Goal: Task Accomplishment & Management: Manage account settings

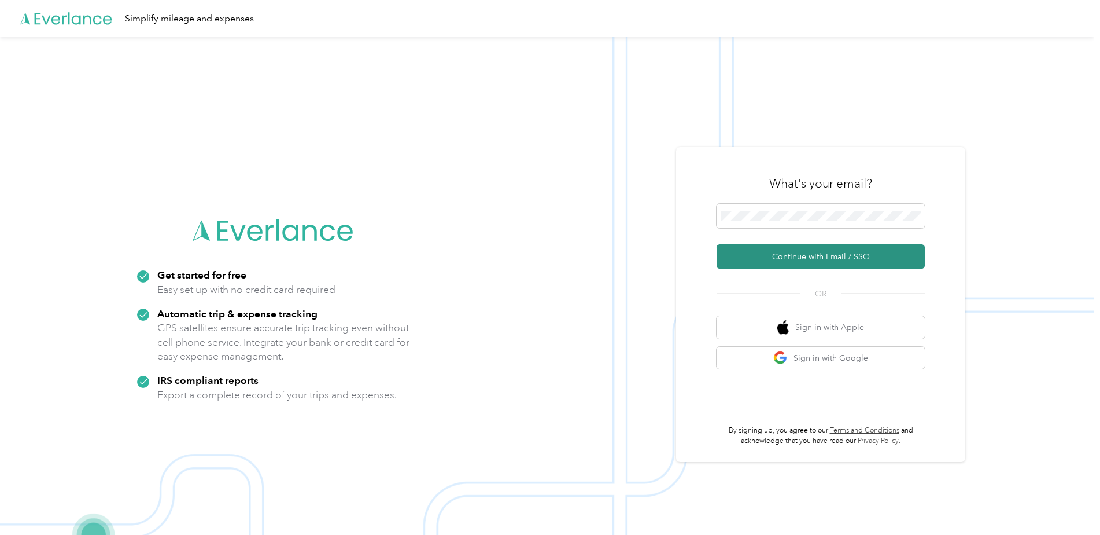
click at [778, 260] on button "Continue with Email / SSO" at bounding box center [821, 256] width 208 height 24
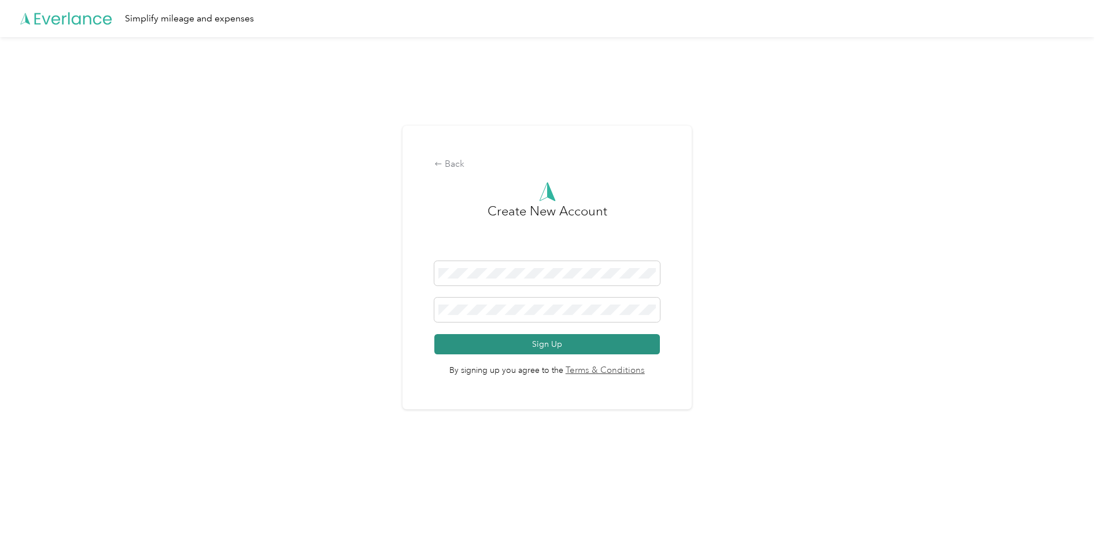
click at [556, 345] on button "Sign Up" at bounding box center [546, 344] width 225 height 20
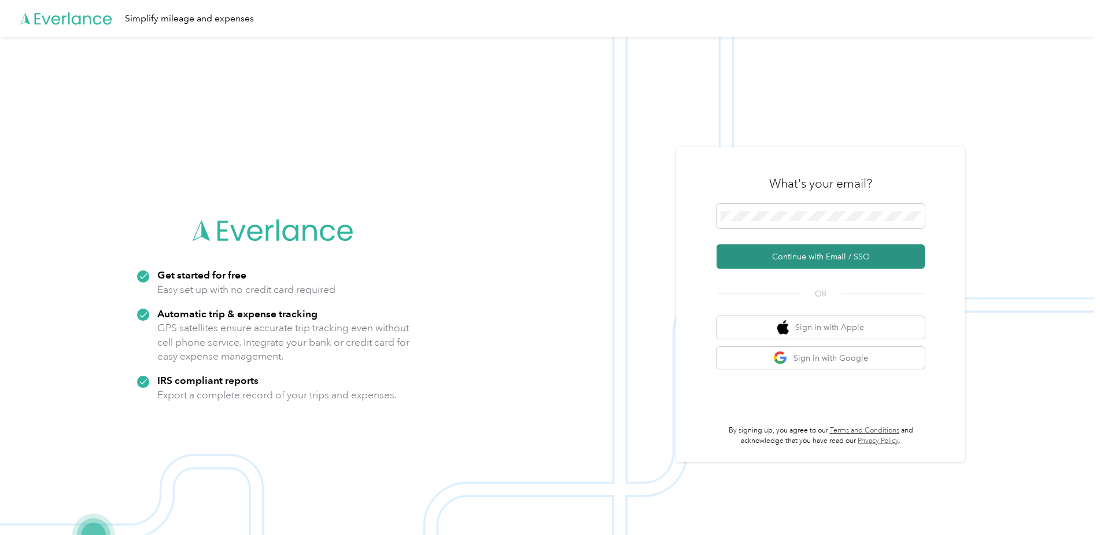
click at [799, 262] on button "Continue with Email / SSO" at bounding box center [821, 256] width 208 height 24
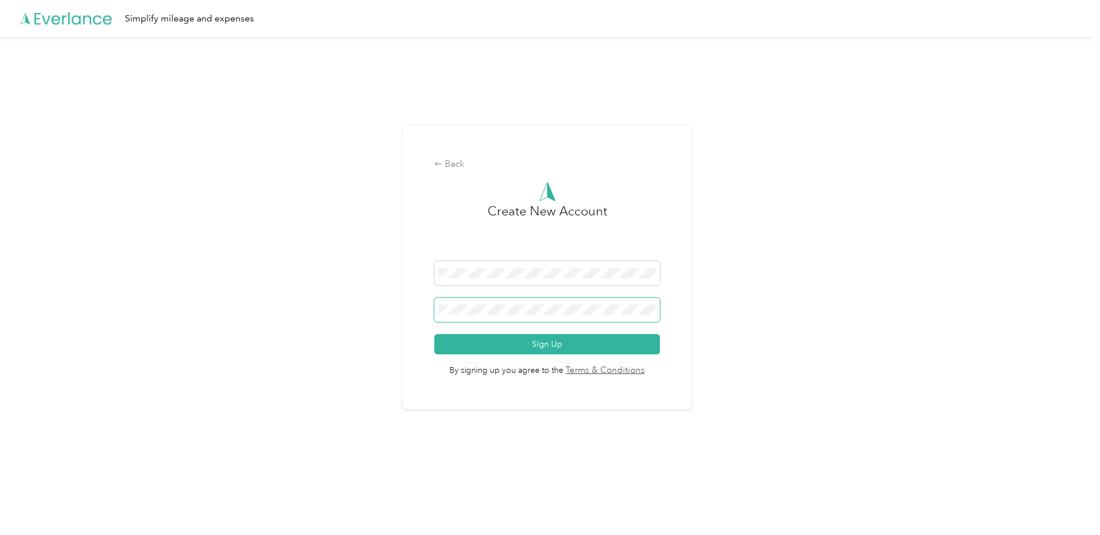
click at [0, 508] on com-1password-button at bounding box center [0, 508] width 0 height 0
drag, startPoint x: 636, startPoint y: 453, endPoint x: 626, endPoint y: 448, distance: 10.9
click at [626, 448] on div "Back Create New Account Sign Up By signing up you agree to the Terms & Conditio…" at bounding box center [547, 272] width 1094 height 470
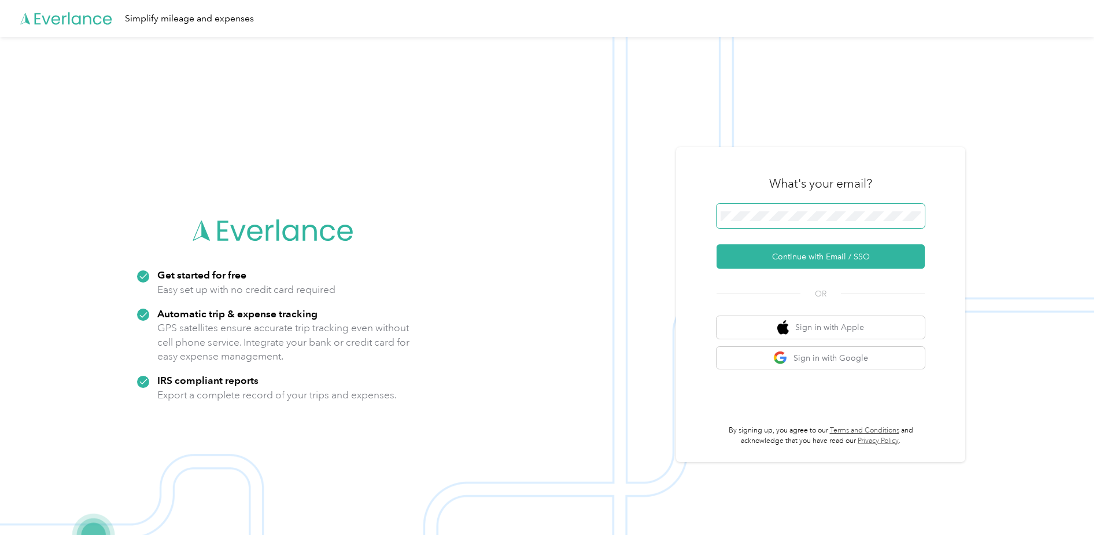
click at [734, 213] on span at bounding box center [821, 216] width 208 height 24
click at [801, 255] on button "Continue with Email / SSO" at bounding box center [821, 256] width 208 height 24
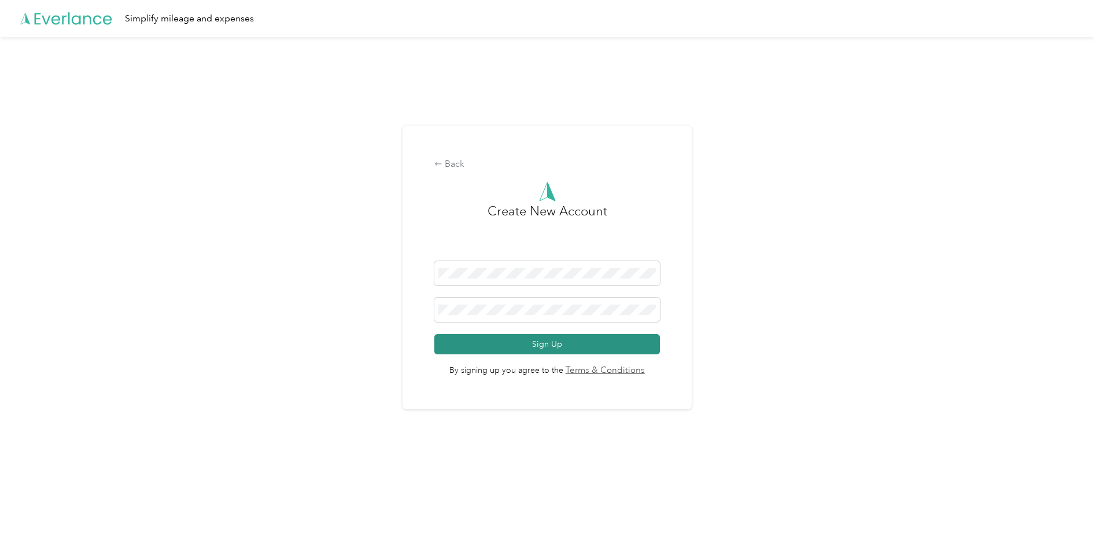
click at [566, 342] on button "Sign Up" at bounding box center [546, 344] width 225 height 20
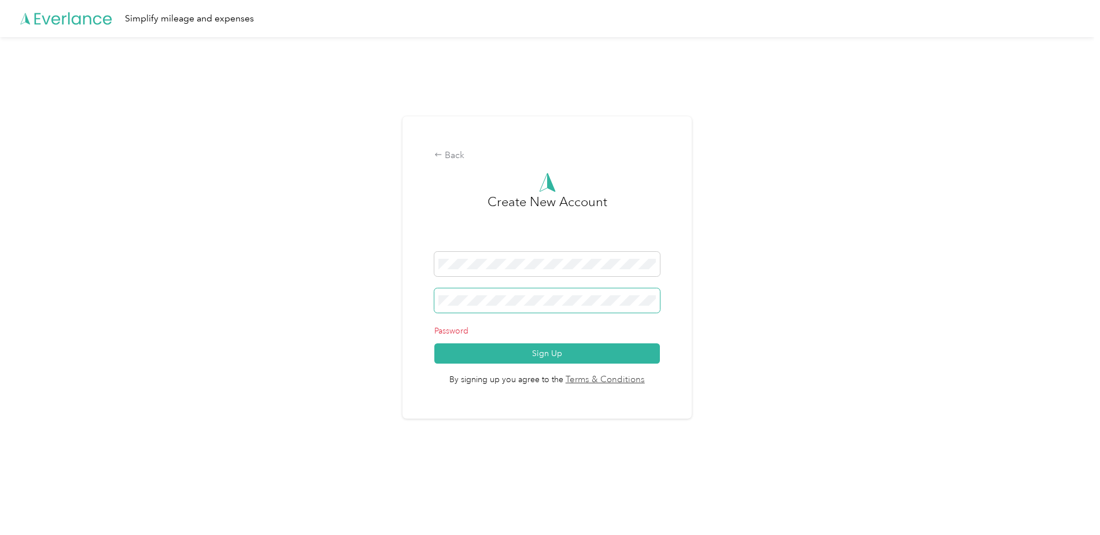
click at [434, 343] on button "Sign Up" at bounding box center [546, 353] width 225 height 20
click at [627, 355] on button "Sign Up" at bounding box center [546, 353] width 225 height 20
click at [0, 508] on com-1password-button at bounding box center [0, 508] width 0 height 0
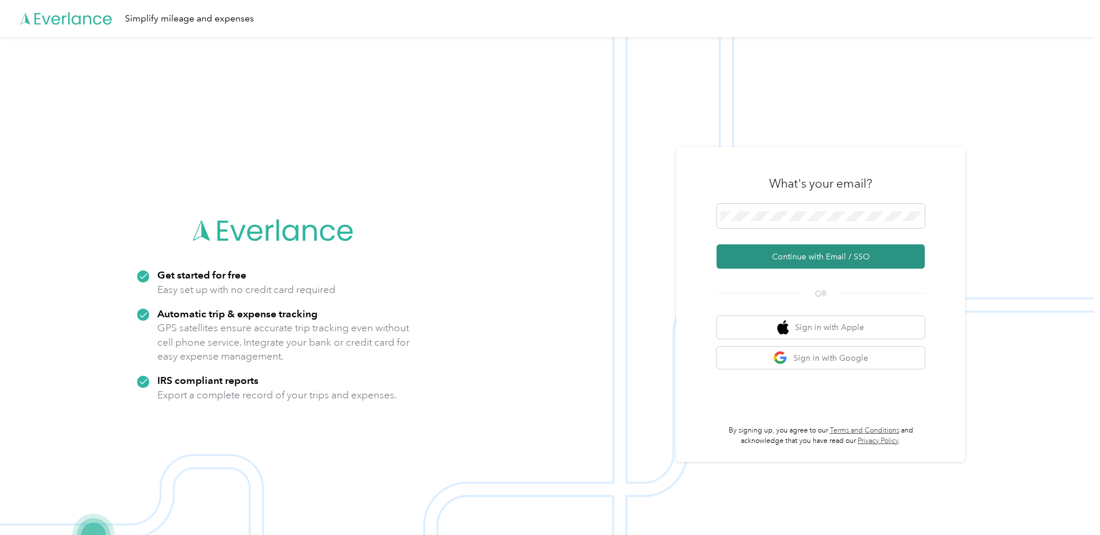
click at [860, 257] on button "Continue with Email / SSO" at bounding box center [821, 256] width 208 height 24
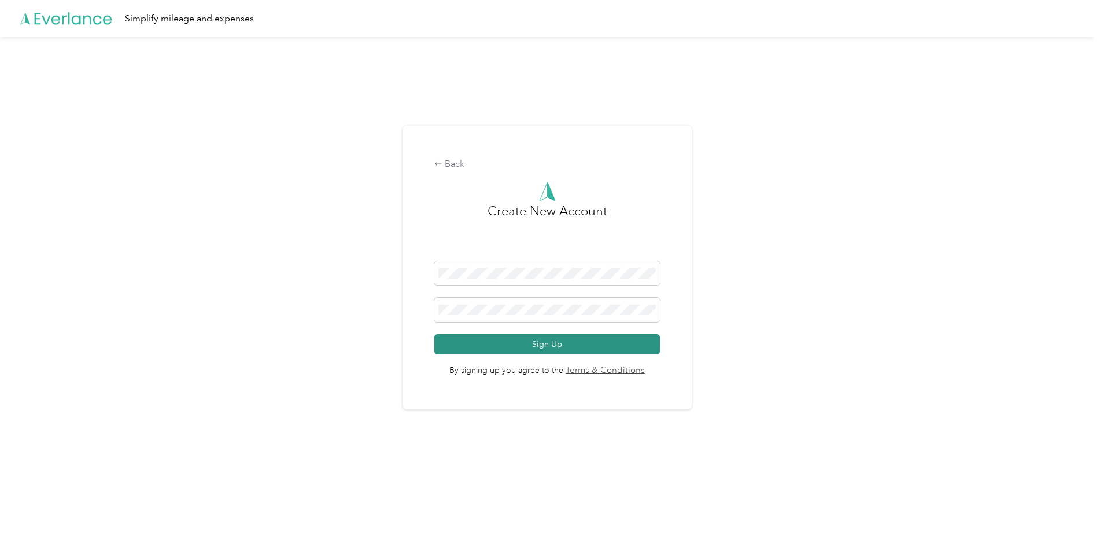
click at [559, 344] on button "Sign Up" at bounding box center [546, 344] width 225 height 20
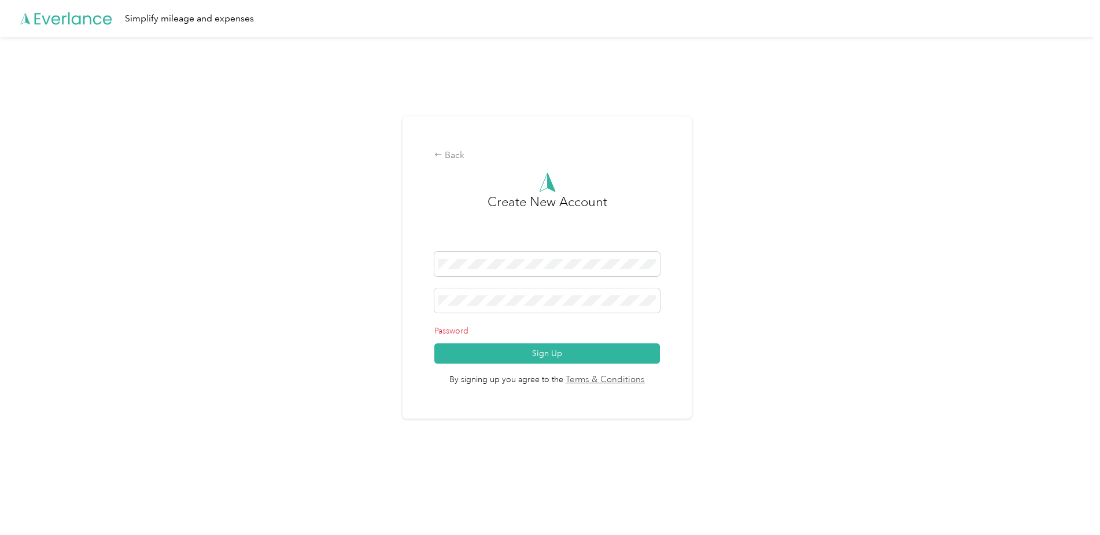
click at [725, 226] on div "Back Create New Account Password Sign Up By signing up you agree to the Terms &…" at bounding box center [547, 272] width 1094 height 470
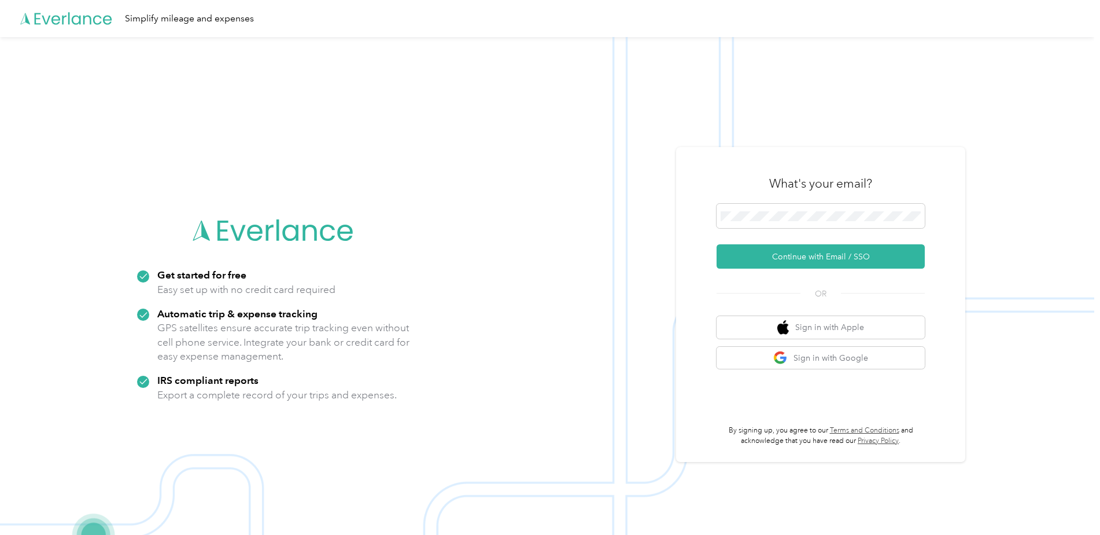
scroll to position [37, 0]
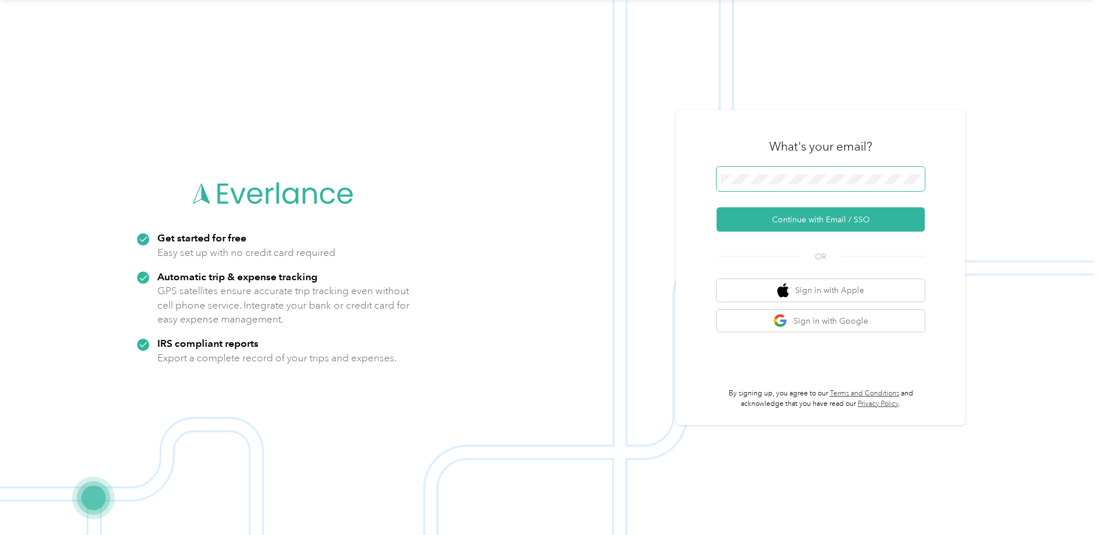
click at [717, 207] on button "Continue with Email / SSO" at bounding box center [821, 219] width 208 height 24
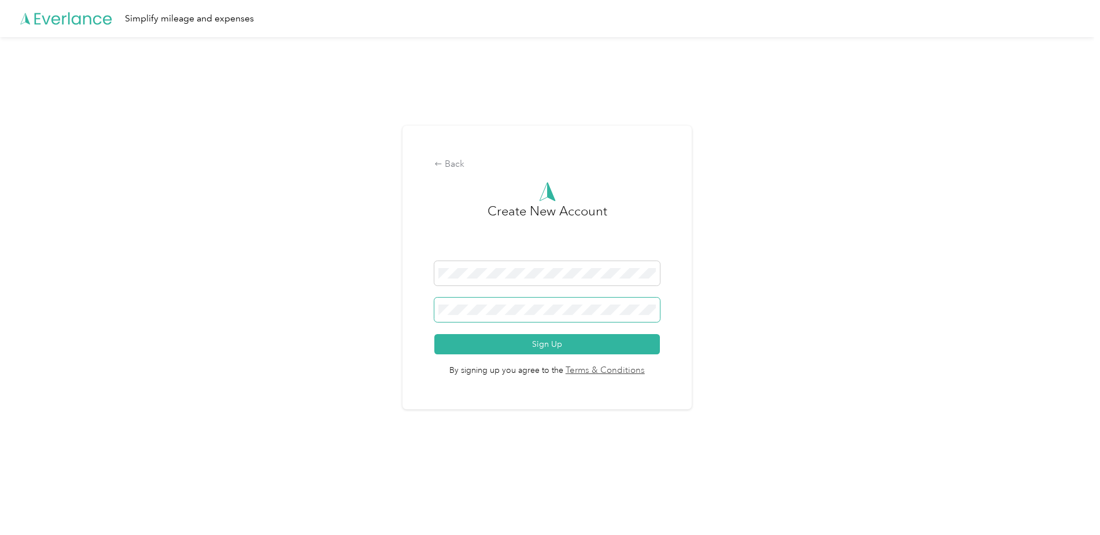
click at [434, 334] on button "Sign Up" at bounding box center [546, 344] width 225 height 20
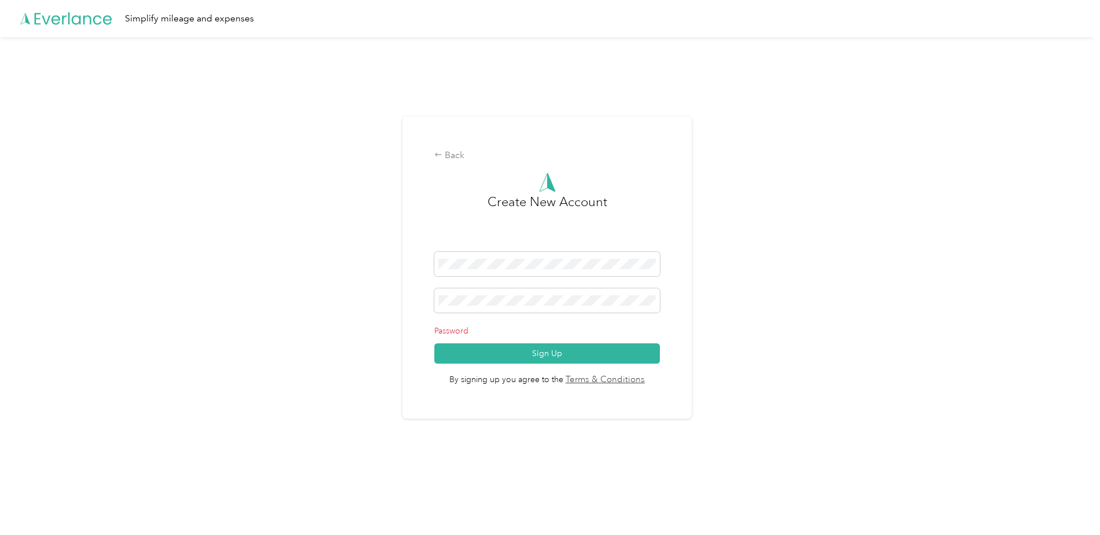
click at [761, 337] on div "Back Create New Account Password Sign Up By signing up you agree to the Terms &…" at bounding box center [547, 272] width 1094 height 470
click at [540, 356] on button "Sign Up" at bounding box center [546, 353] width 225 height 20
click at [466, 330] on p "Password" at bounding box center [546, 331] width 225 height 12
click at [451, 156] on div "Back" at bounding box center [546, 156] width 225 height 14
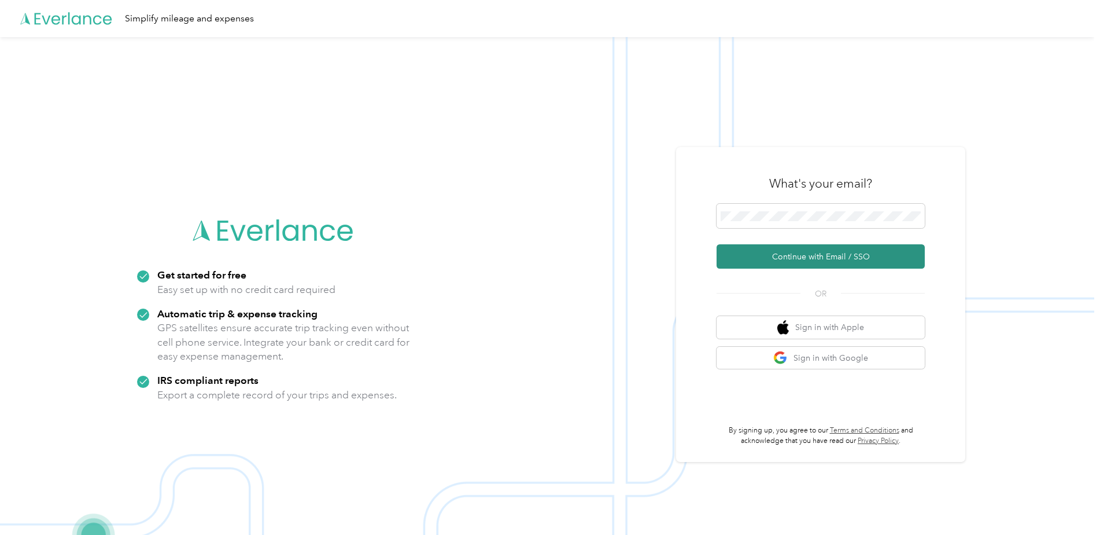
click at [825, 253] on button "Continue with Email / SSO" at bounding box center [821, 256] width 208 height 24
click at [717, 244] on button "Continue with Email / SSO" at bounding box center [821, 256] width 208 height 24
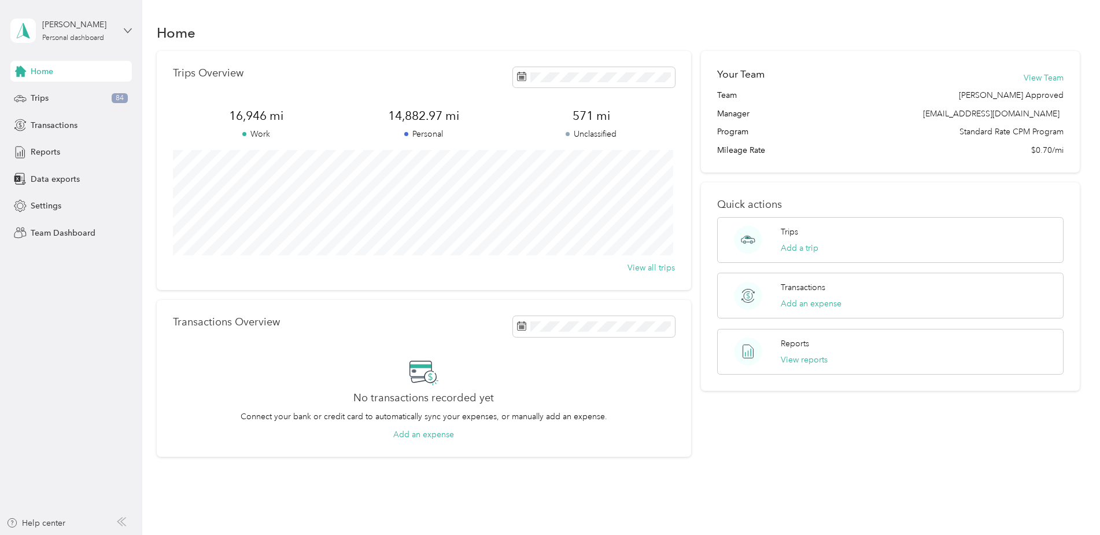
click at [130, 31] on icon at bounding box center [128, 31] width 8 height 8
click at [75, 98] on div "Team dashboard" at bounding box center [132, 95] width 227 height 20
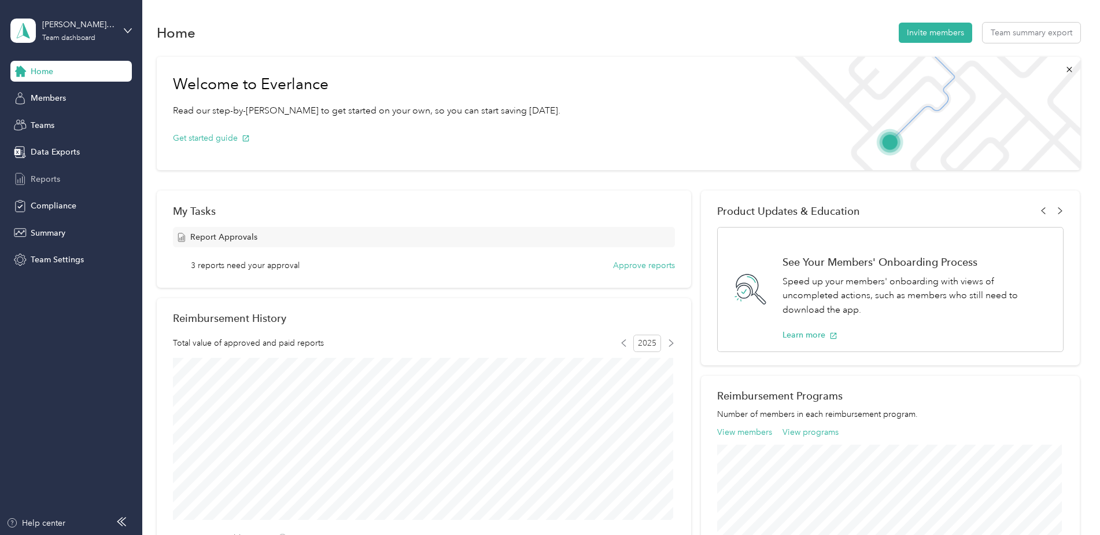
click at [47, 181] on span "Reports" at bounding box center [46, 179] width 30 height 12
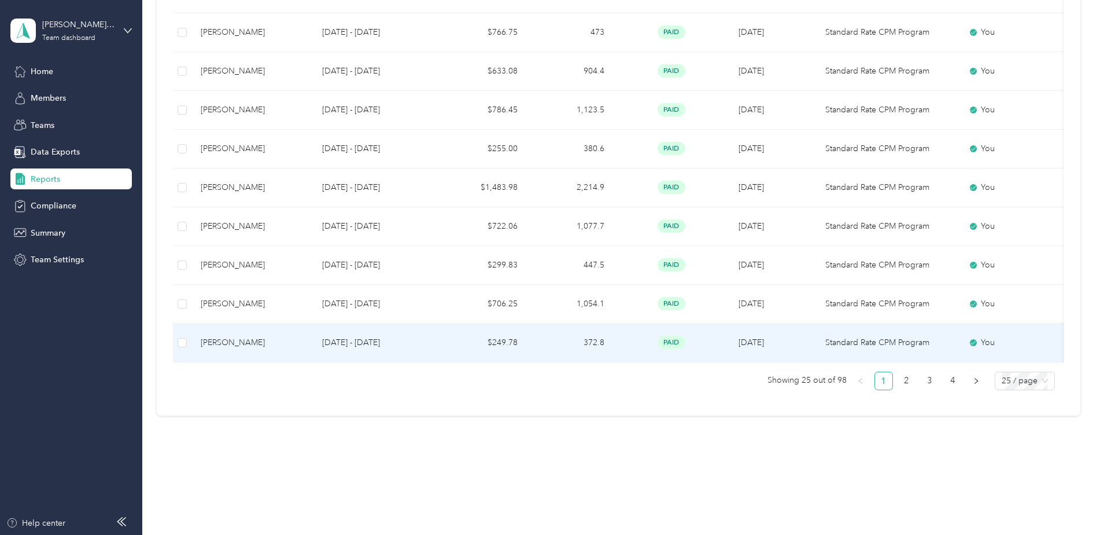
scroll to position [891, 0]
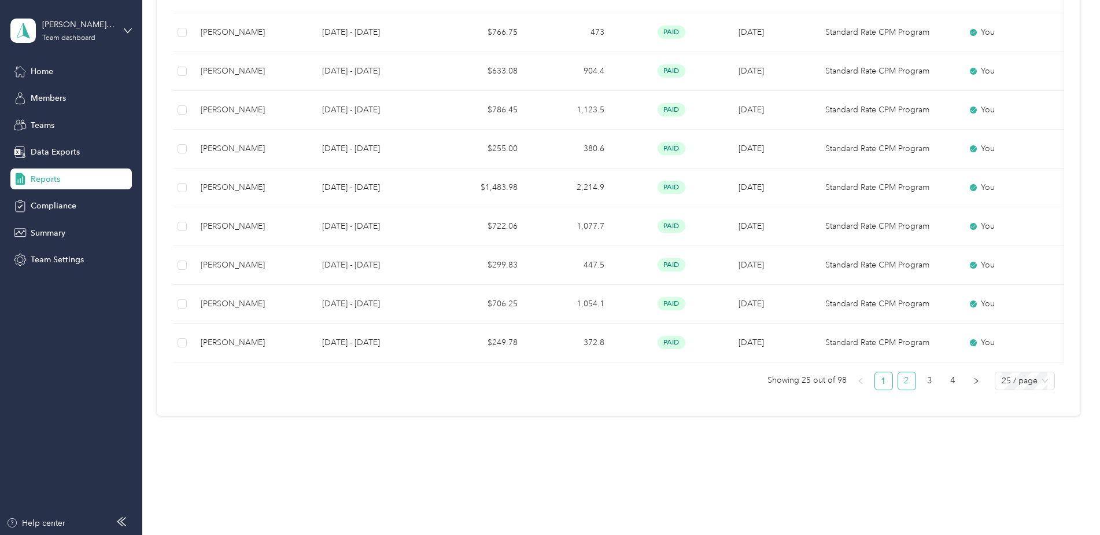
click at [904, 381] on link "2" at bounding box center [906, 380] width 17 height 17
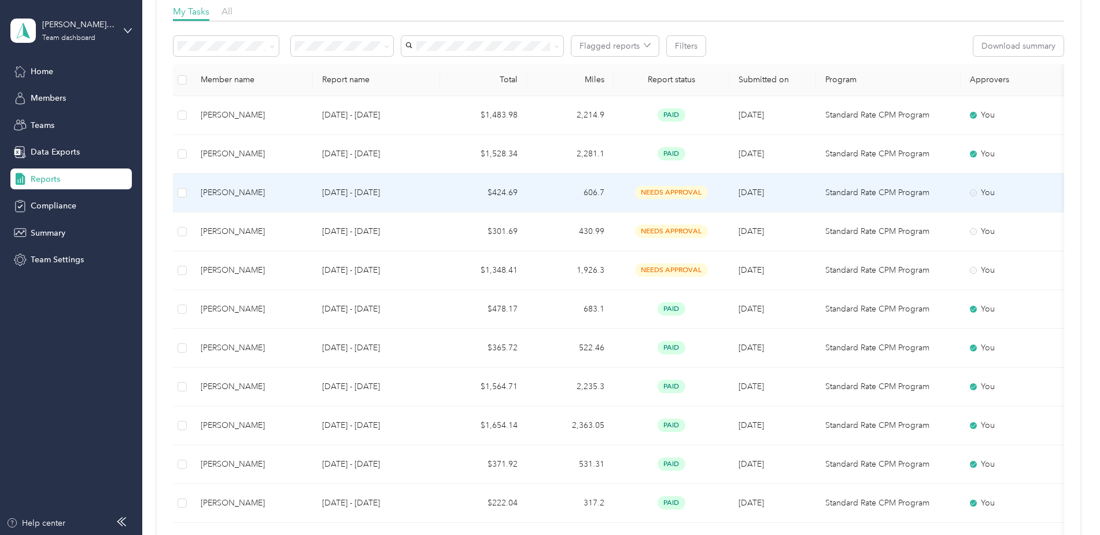
click at [670, 194] on span "needs approval" at bounding box center [671, 192] width 73 height 13
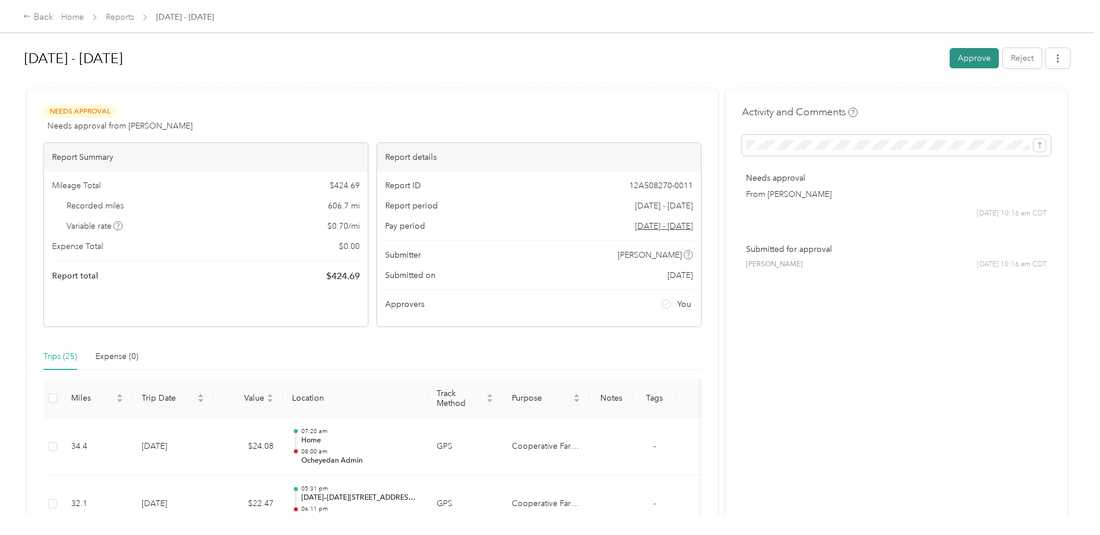
click at [980, 59] on button "Approve" at bounding box center [974, 58] width 49 height 20
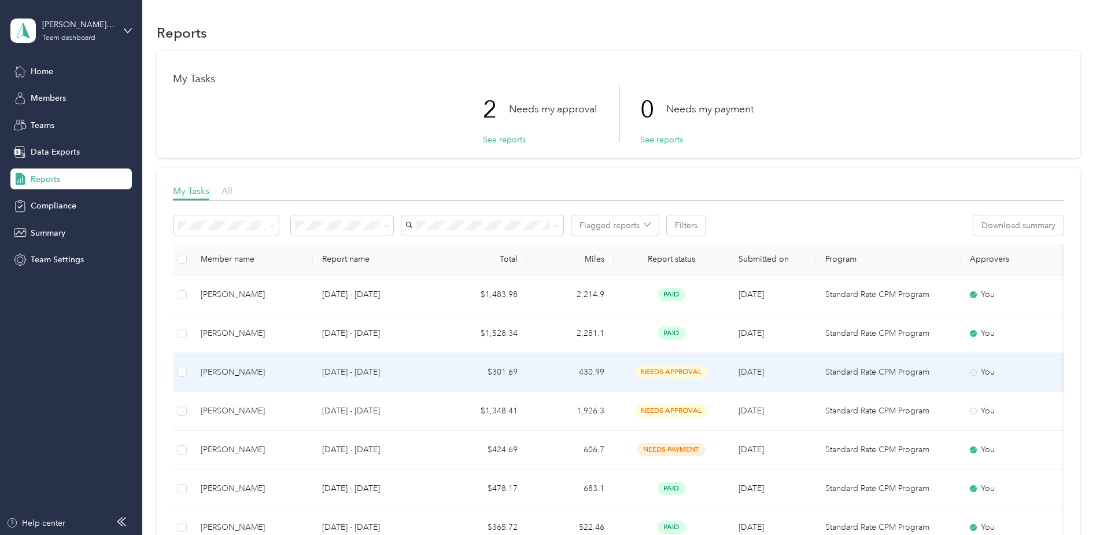
click at [673, 371] on span "needs approval" at bounding box center [671, 371] width 73 height 13
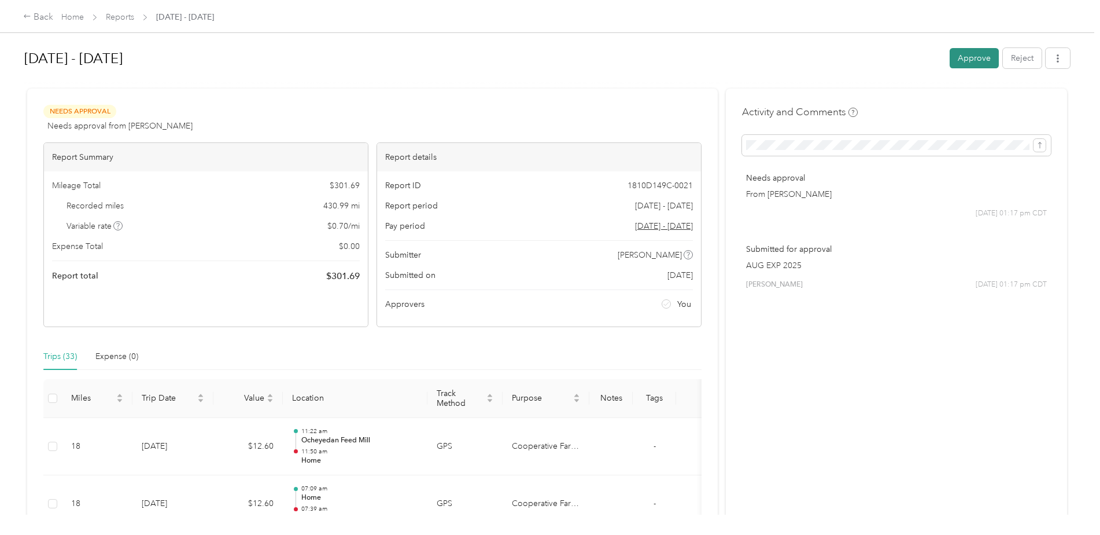
click at [965, 62] on button "Approve" at bounding box center [974, 58] width 49 height 20
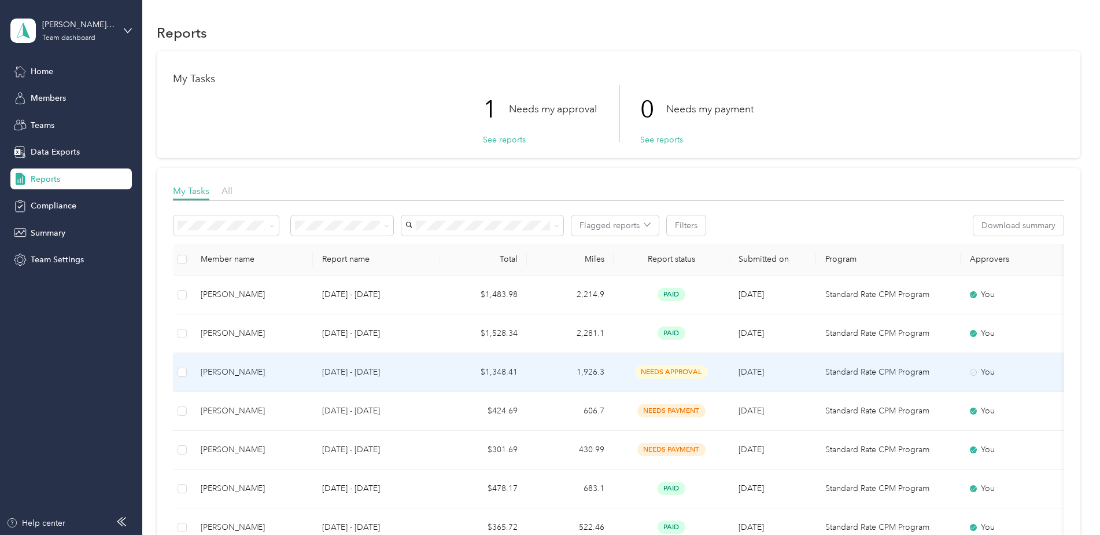
click at [660, 370] on span "needs approval" at bounding box center [671, 371] width 73 height 13
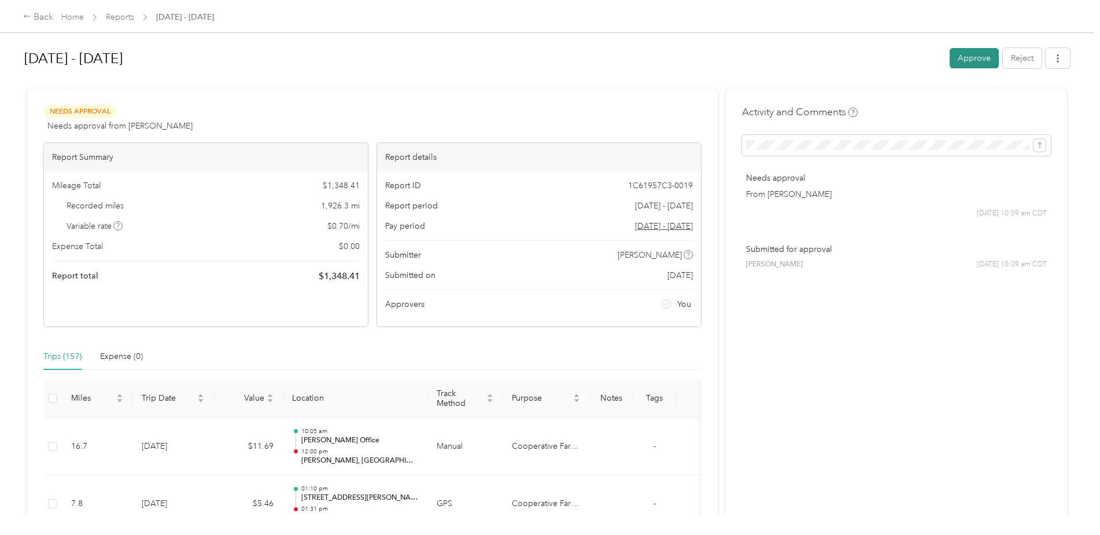
click at [968, 60] on button "Approve" at bounding box center [974, 58] width 49 height 20
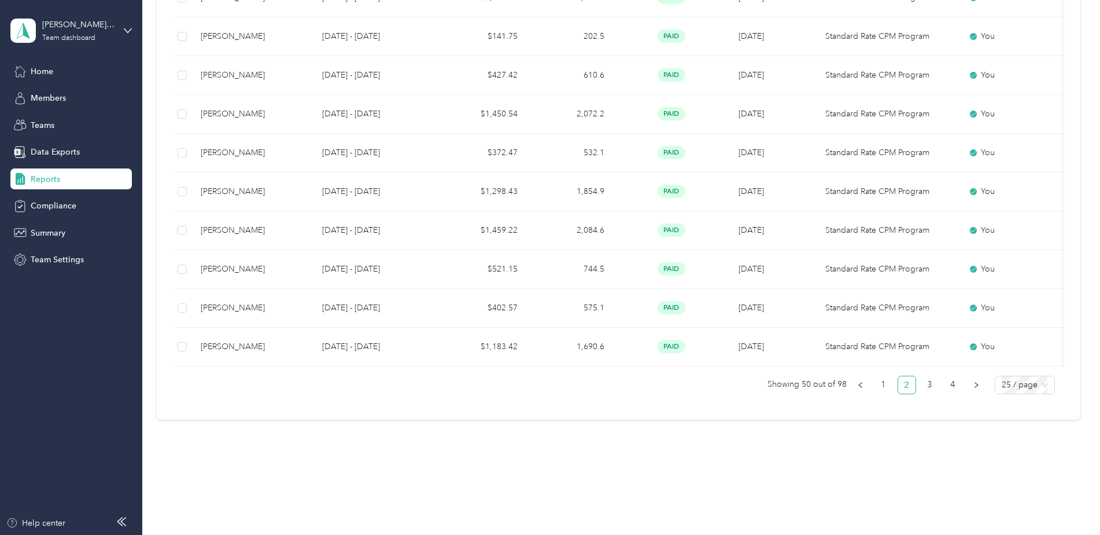
scroll to position [891, 0]
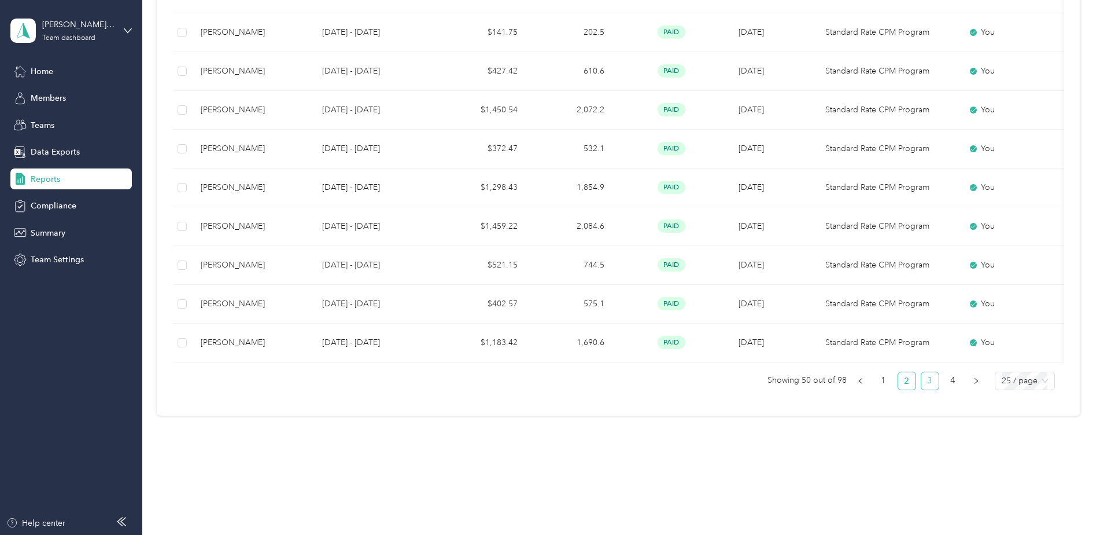
click at [924, 382] on link "3" at bounding box center [929, 380] width 17 height 17
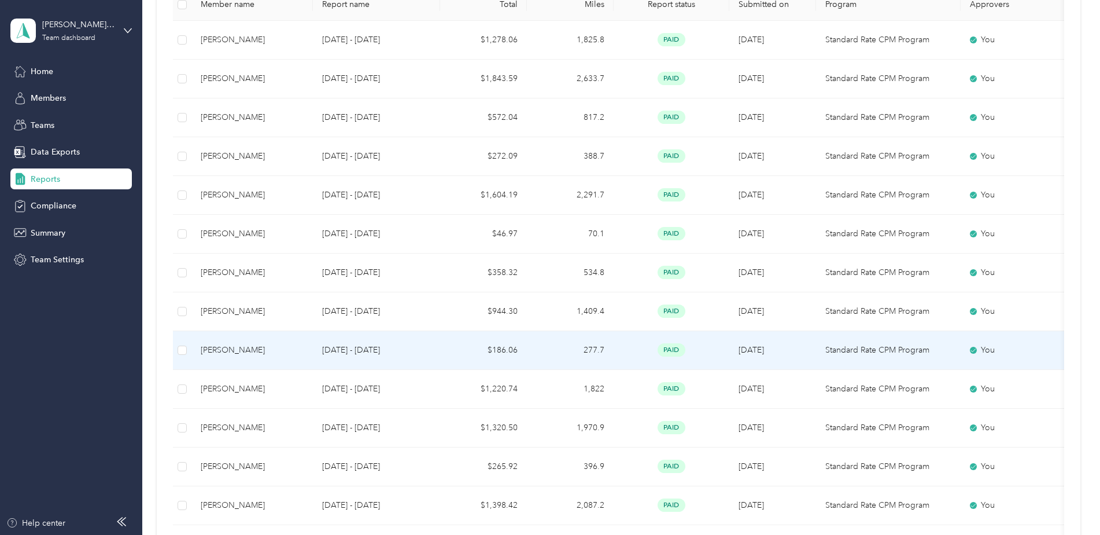
scroll to position [23, 0]
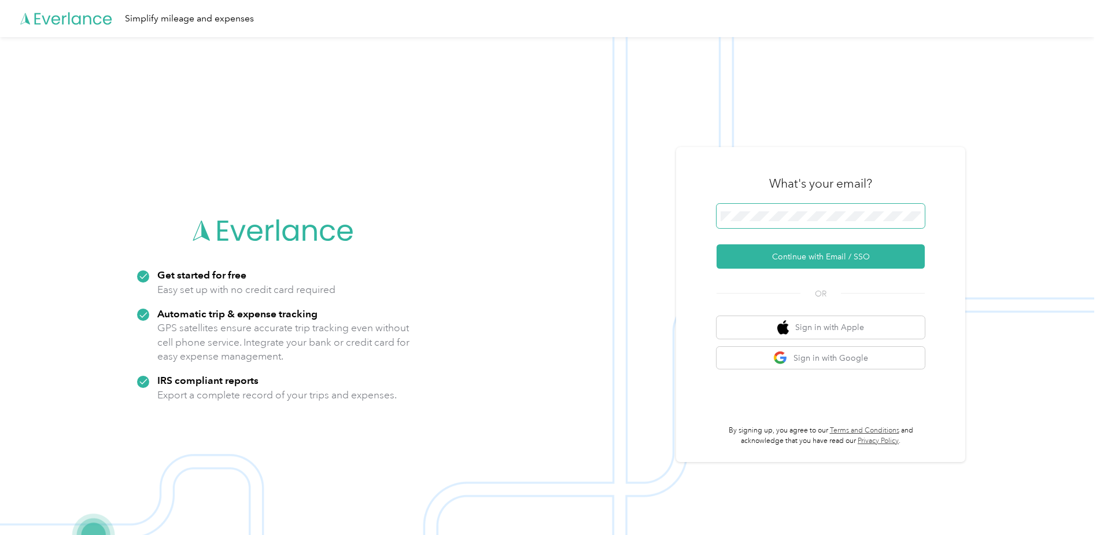
click at [717, 244] on button "Continue with Email / SSO" at bounding box center [821, 256] width 208 height 24
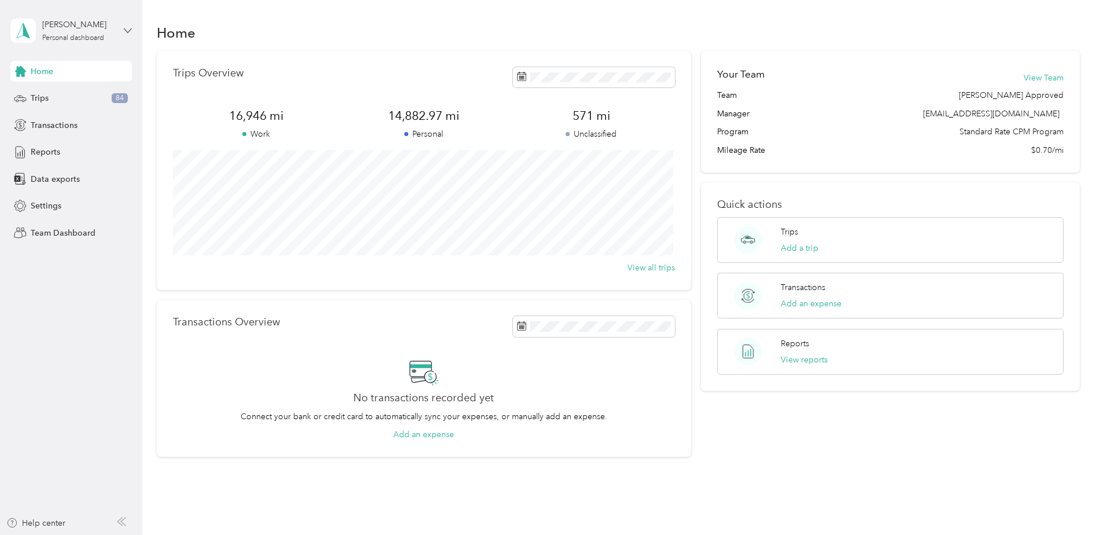
click at [127, 29] on icon at bounding box center [128, 31] width 8 height 8
click at [69, 92] on div "Team dashboard" at bounding box center [52, 95] width 62 height 12
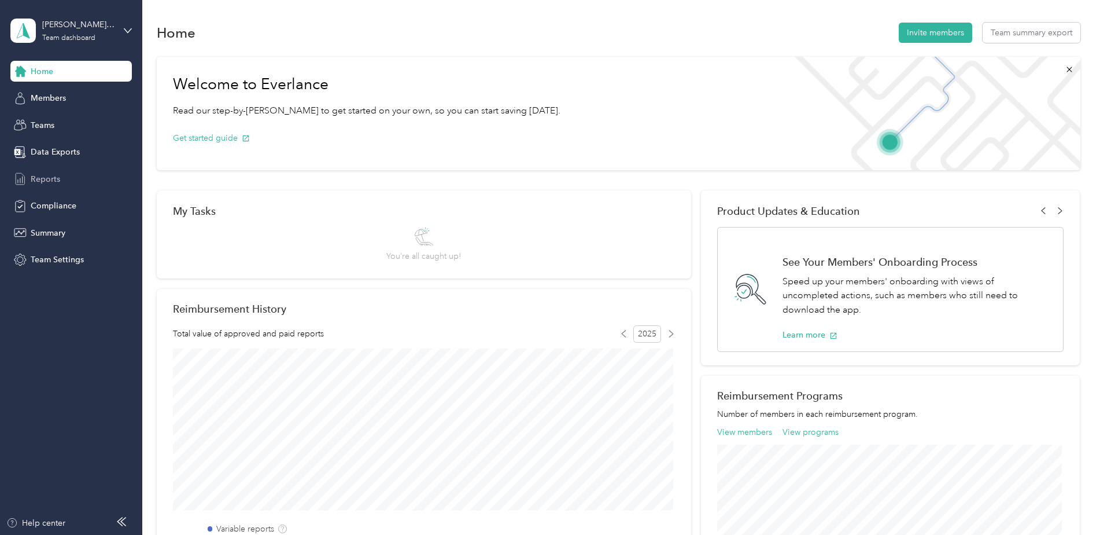
click at [52, 175] on span "Reports" at bounding box center [46, 179] width 30 height 12
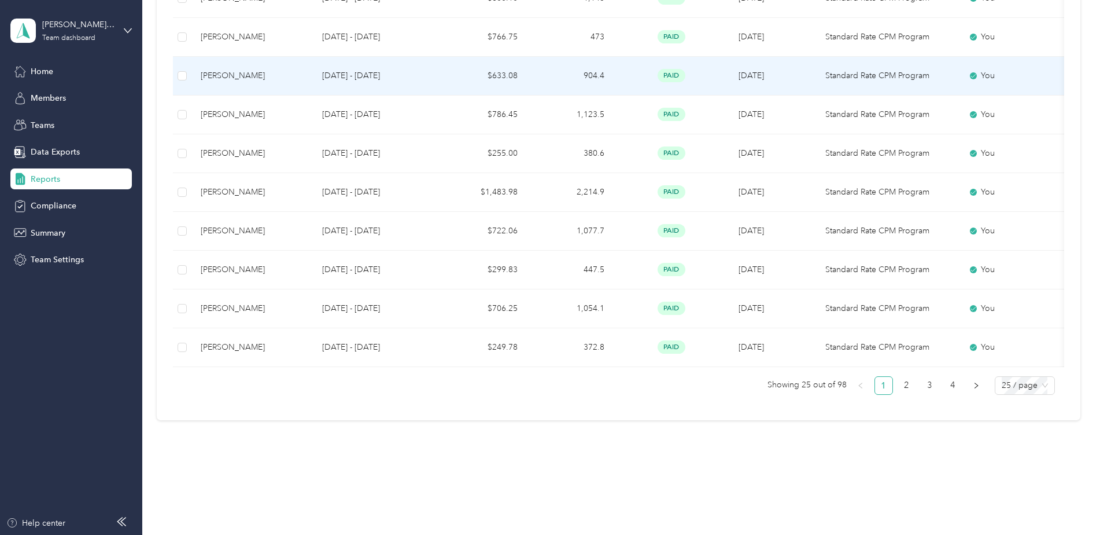
scroll to position [891, 0]
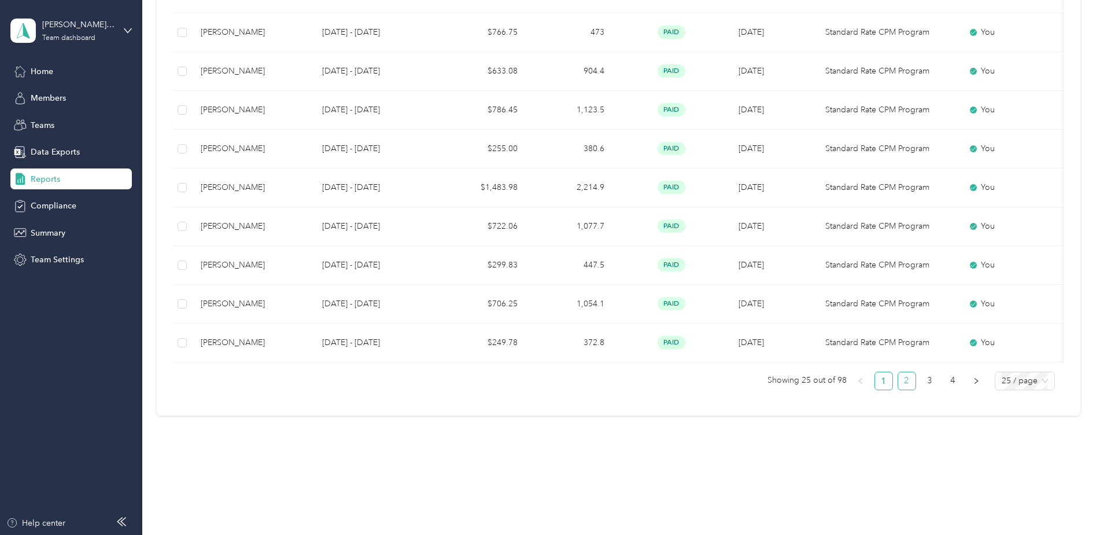
click at [898, 383] on link "2" at bounding box center [906, 380] width 17 height 17
